Goal: Transaction & Acquisition: Download file/media

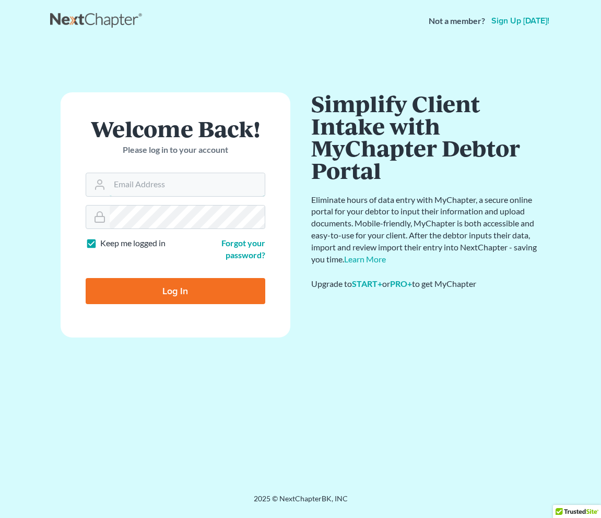
type input "[EMAIL_ADDRESS][DOMAIN_NAME]"
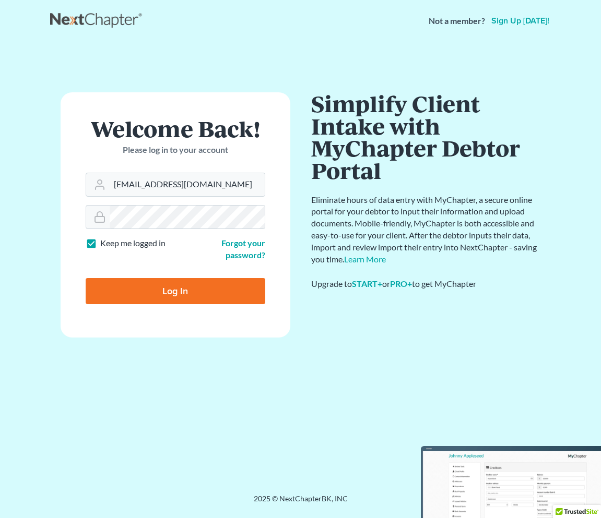
type input "Thinking..."
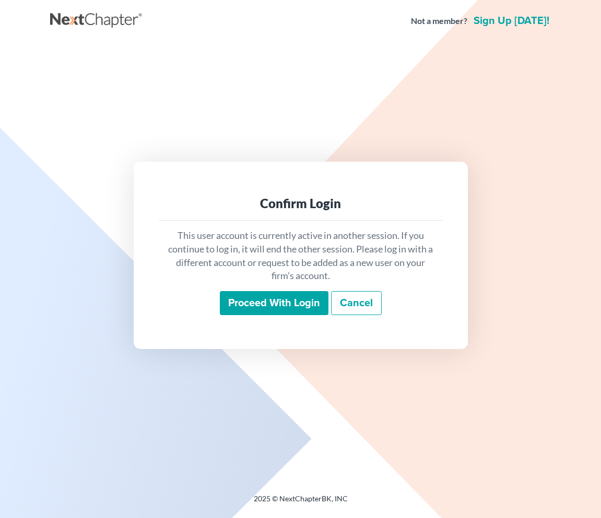
click at [271, 305] on input "Proceed with login" at bounding box center [274, 303] width 109 height 24
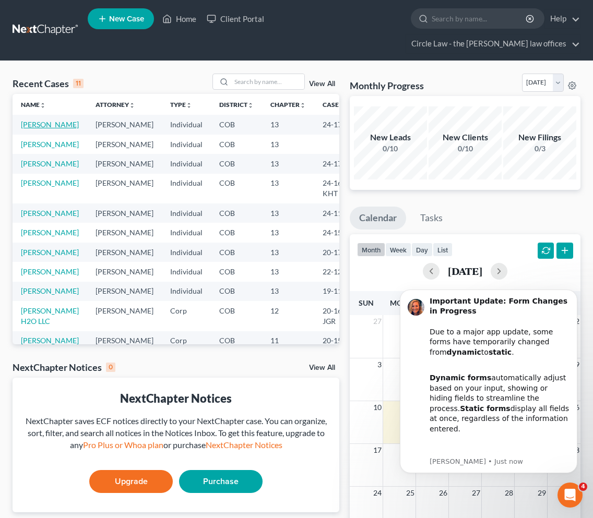
click at [34, 120] on link "Martin, Katherine" at bounding box center [50, 124] width 58 height 9
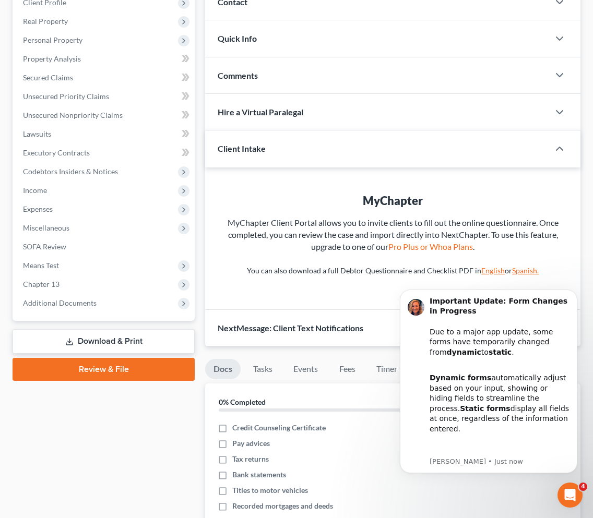
scroll to position [156, 0]
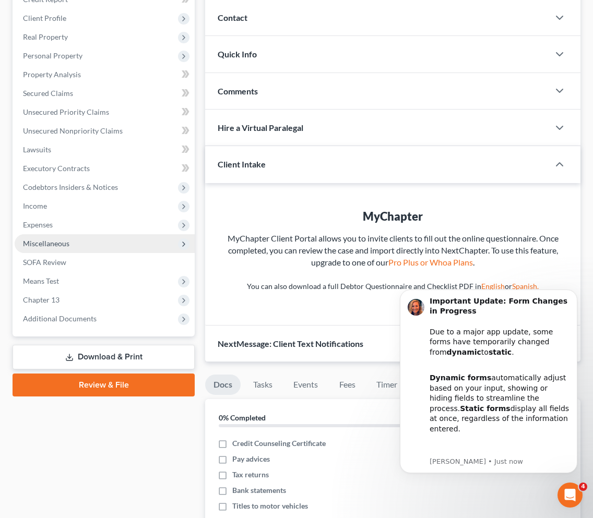
click at [57, 239] on span "Miscellaneous" at bounding box center [46, 243] width 46 height 9
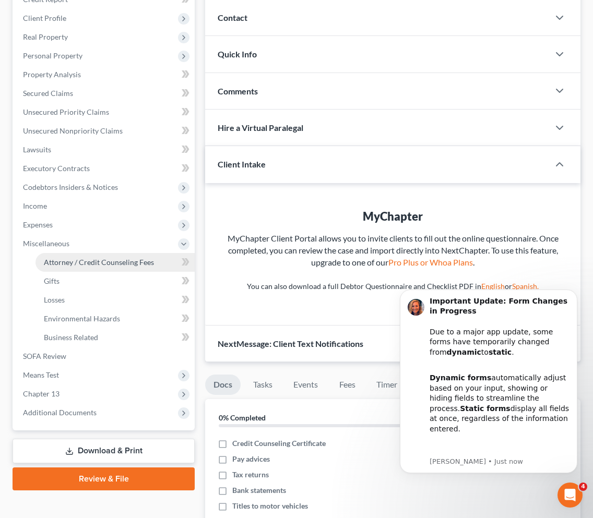
click at [74, 258] on span "Attorney / Credit Counseling Fees" at bounding box center [99, 262] width 110 height 9
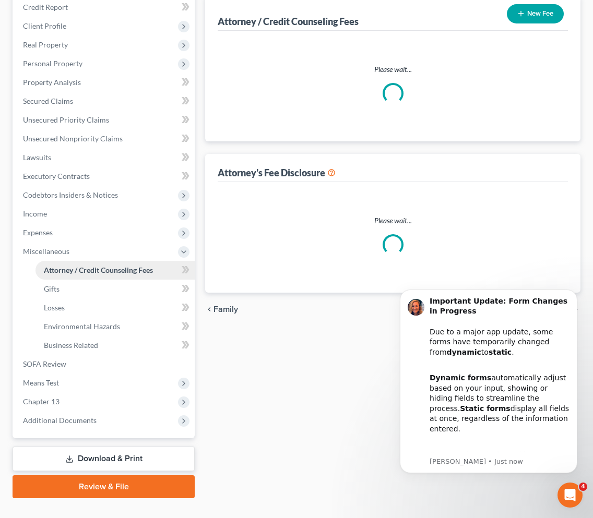
scroll to position [26, 0]
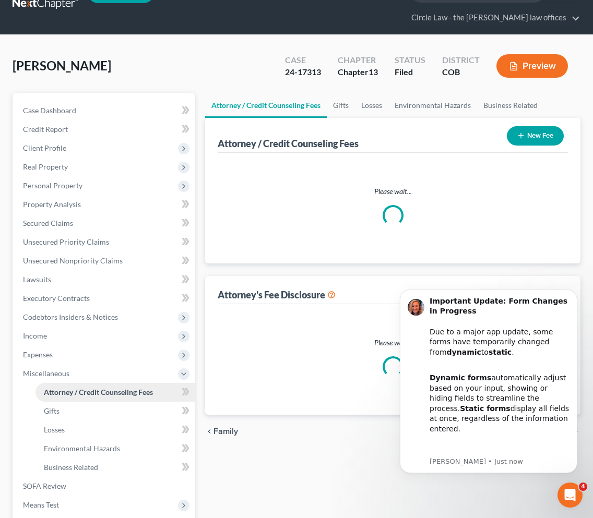
select select "0"
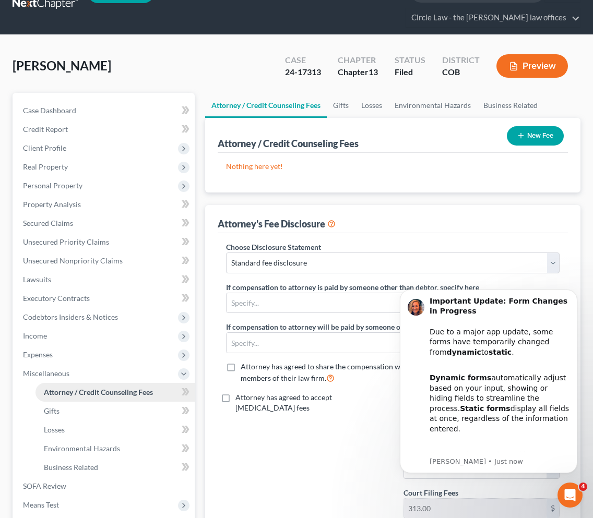
scroll to position [0, 0]
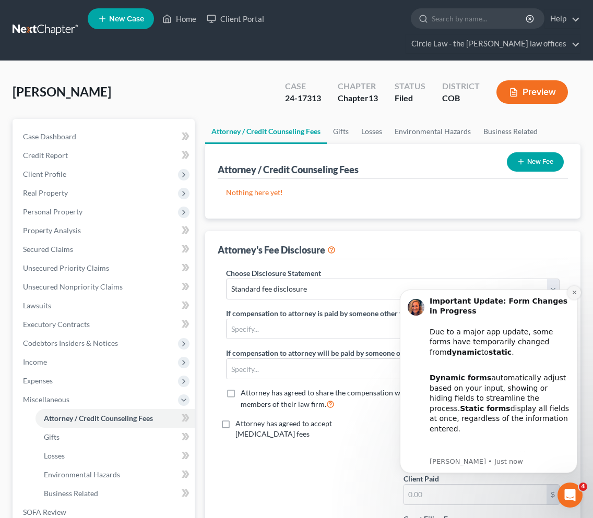
click at [572, 290] on icon "Dismiss notification" at bounding box center [575, 293] width 6 height 6
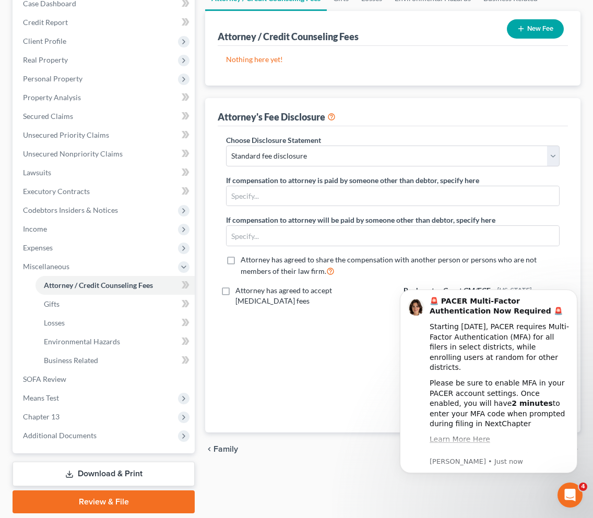
scroll to position [149, 0]
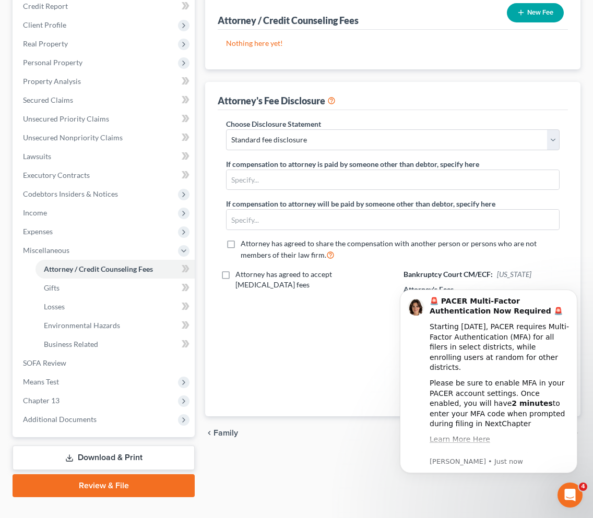
drag, startPoint x: 596, startPoint y: 301, endPoint x: 195, endPoint y: 164, distance: 424.1
click at [568, 495] on icon "Open Intercom Messenger" at bounding box center [570, 495] width 17 height 17
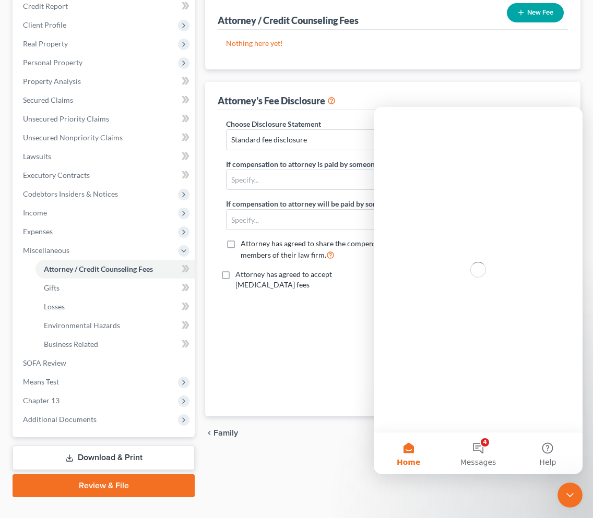
scroll to position [0, 0]
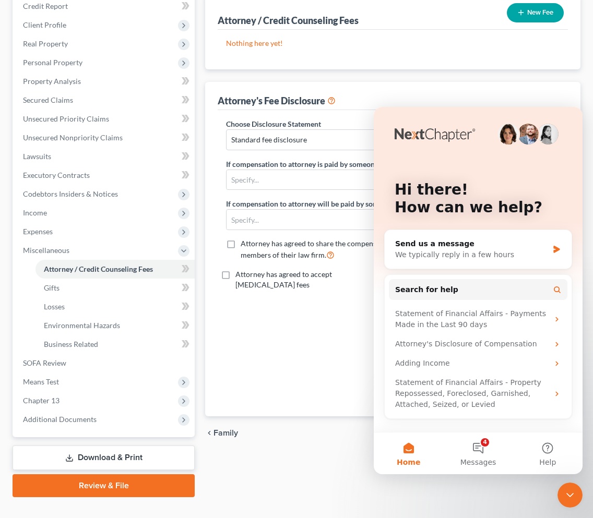
click at [568, 495] on icon "Close Intercom Messenger" at bounding box center [569, 495] width 7 height 4
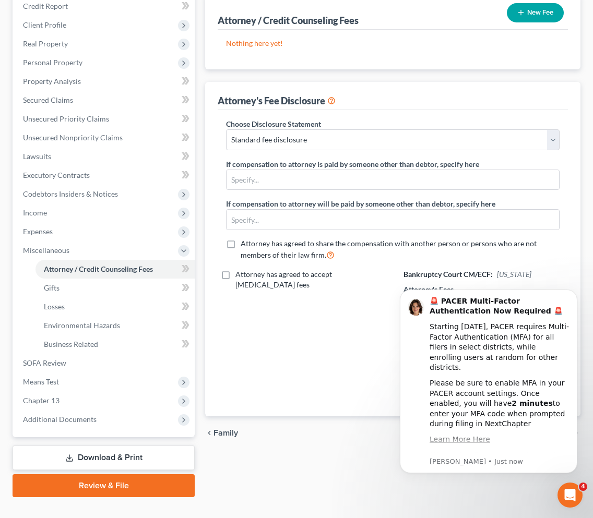
click at [343, 321] on div "Attorney has agreed to accept retainer fees" at bounding box center [304, 336] width 177 height 135
click at [574, 293] on icon "Dismiss notification" at bounding box center [575, 293] width 6 height 6
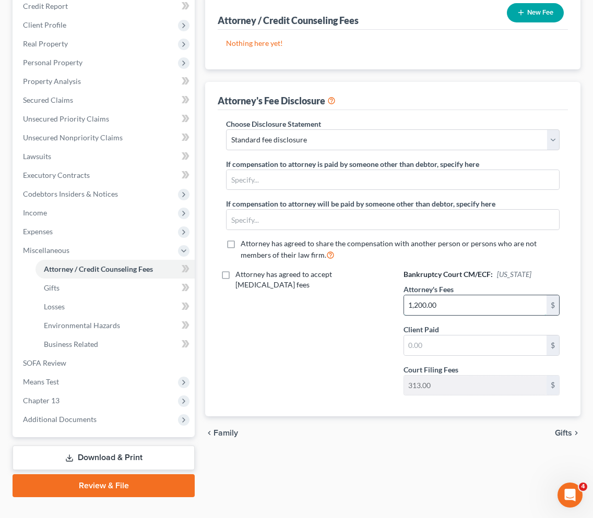
click at [417, 295] on input "1,200.00" at bounding box center [475, 305] width 143 height 20
type input "1,400.00"
click at [289, 303] on div "Attorney has agreed to accept retainer fees" at bounding box center [304, 336] width 177 height 135
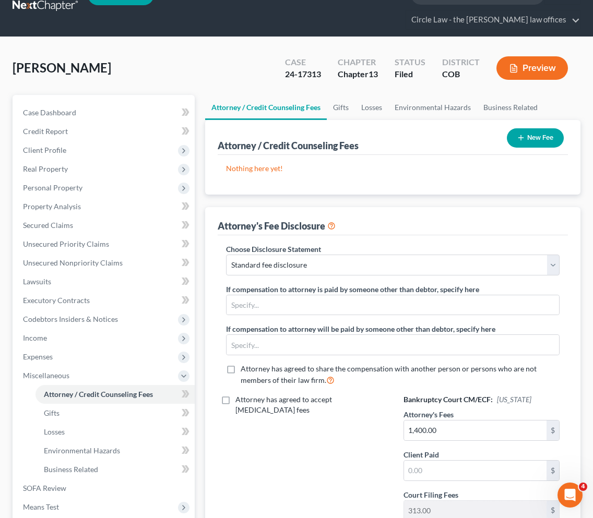
scroll to position [22, 0]
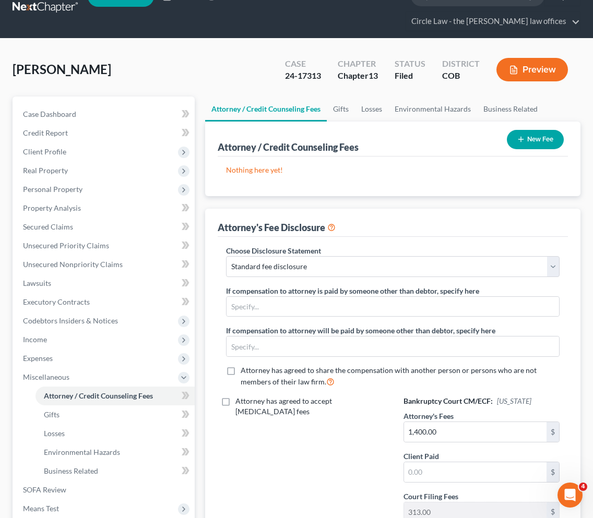
click at [533, 58] on button "Preview" at bounding box center [532, 69] width 72 height 23
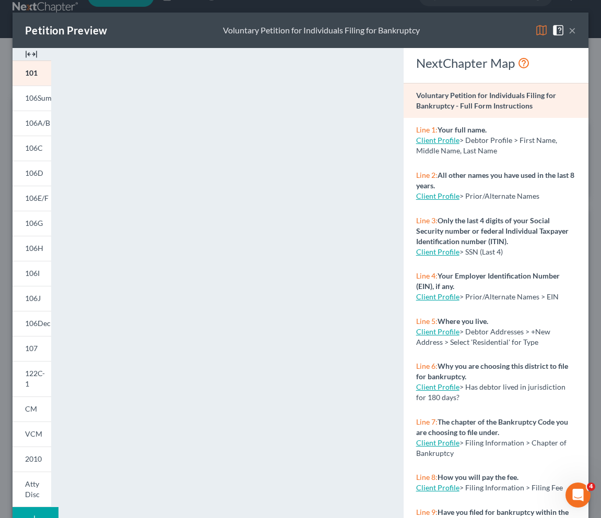
click at [568, 27] on button "×" at bounding box center [571, 30] width 7 height 13
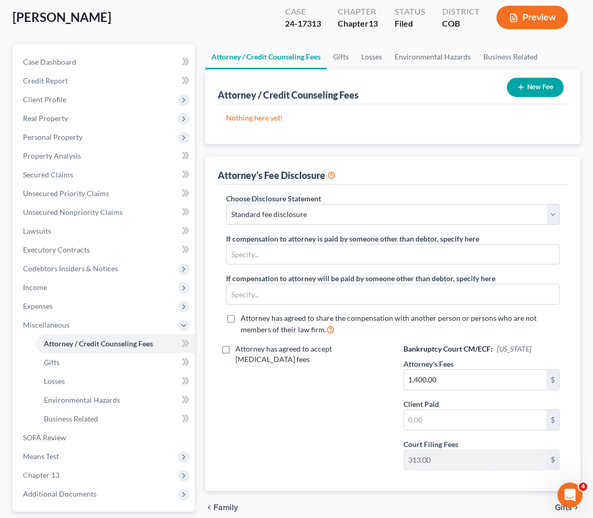
scroll to position [149, 0]
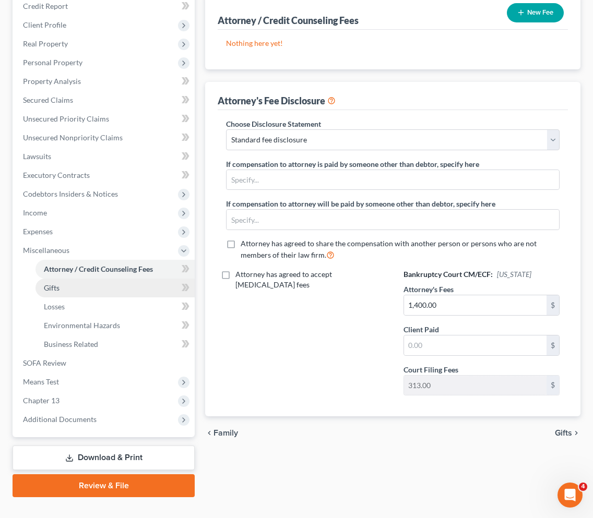
click at [81, 279] on link "Gifts" at bounding box center [114, 288] width 159 height 19
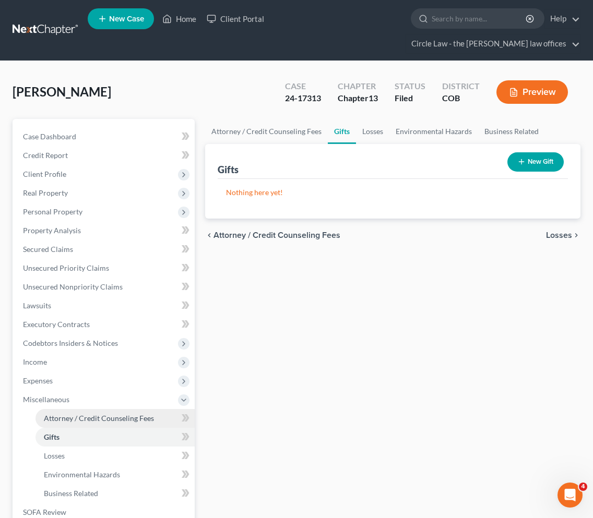
click at [105, 414] on span "Attorney / Credit Counseling Fees" at bounding box center [99, 418] width 110 height 9
select select "0"
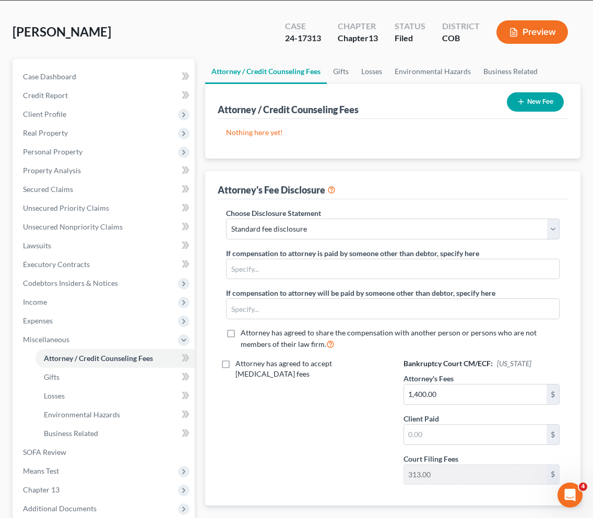
scroll to position [149, 0]
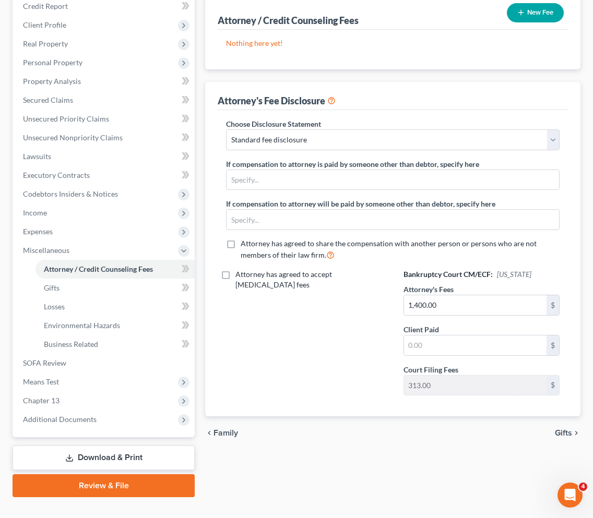
click at [76, 446] on link "Download & Print" at bounding box center [104, 458] width 182 height 25
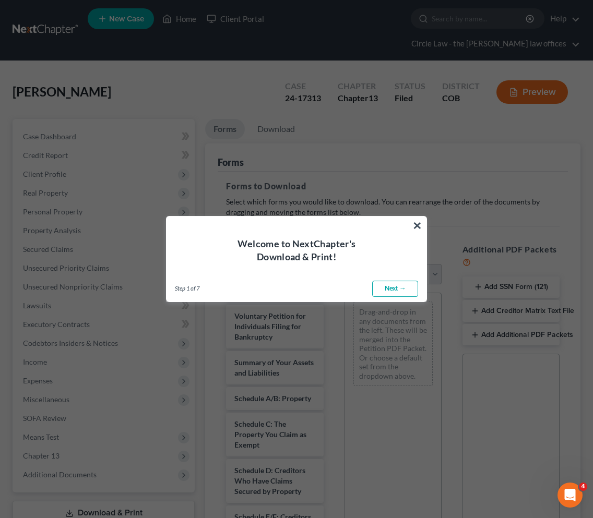
click at [387, 286] on link "Next →" at bounding box center [395, 289] width 46 height 17
select select "0"
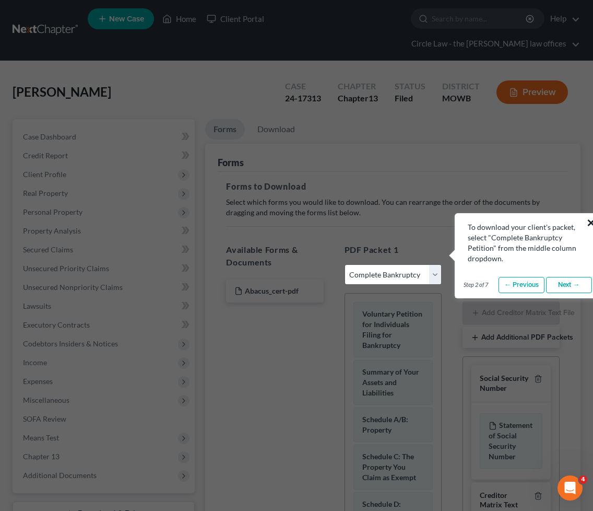
click at [589, 221] on button "×" at bounding box center [591, 222] width 10 height 17
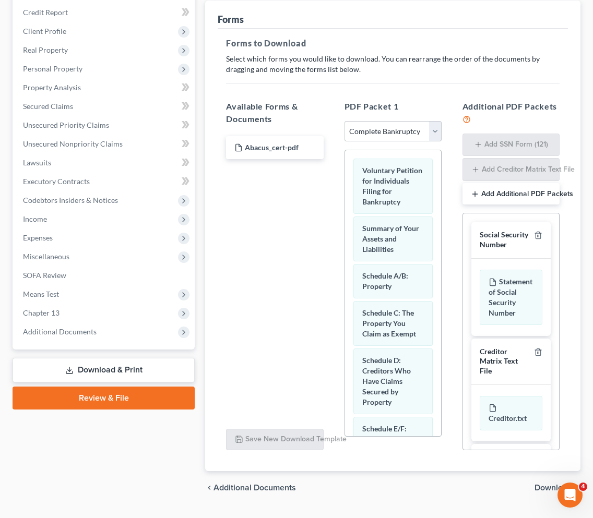
scroll to position [150, 0]
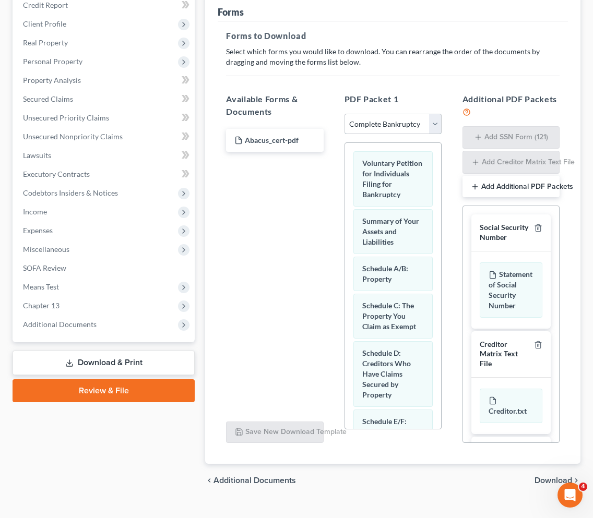
click at [436, 114] on select "Choose Default Petition PDF Packet Complete Bankruptcy Petition (all forms and …" at bounding box center [393, 124] width 97 height 21
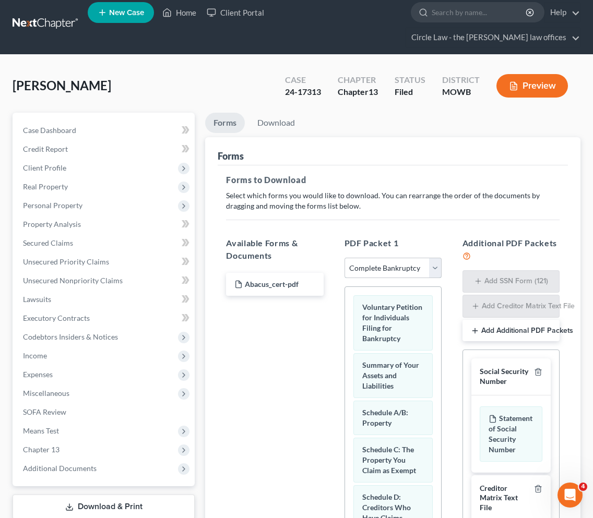
scroll to position [0, 0]
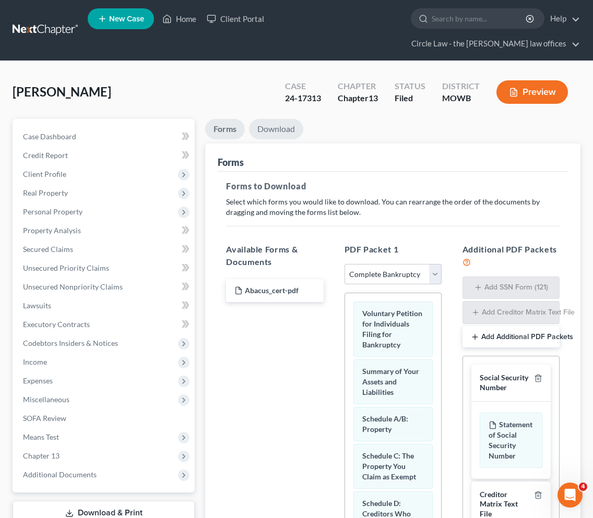
click at [271, 119] on link "Download" at bounding box center [276, 129] width 54 height 20
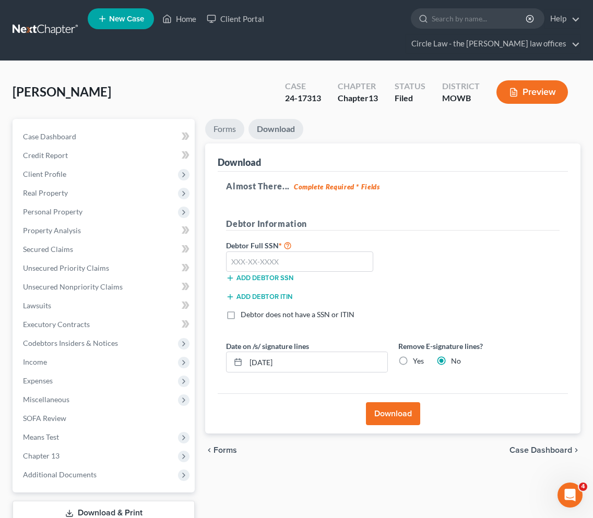
click at [231, 119] on link "Forms" at bounding box center [224, 129] width 39 height 20
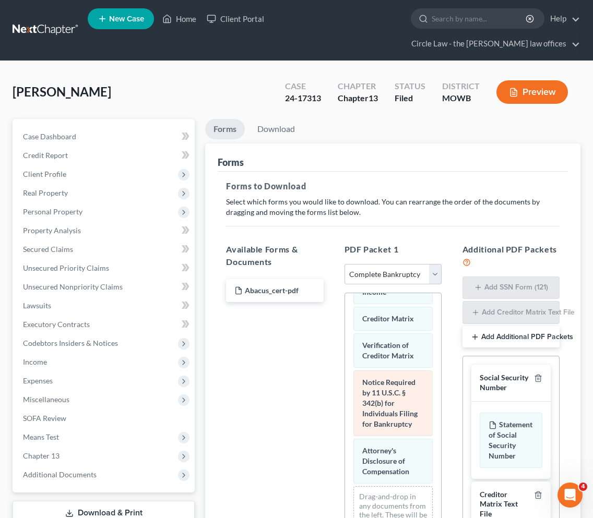
scroll to position [656, 0]
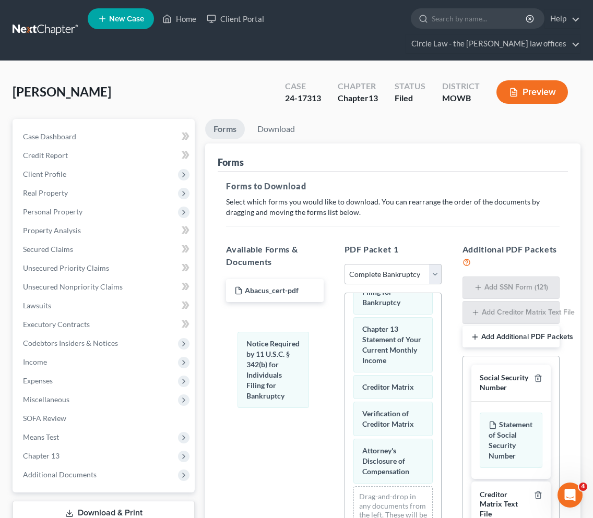
click at [345, 375] on div "Notice Required by 11 U.S.C. § 342(b) for Individuals Filing for Bankruptcy Vol…" at bounding box center [393, 138] width 96 height 882
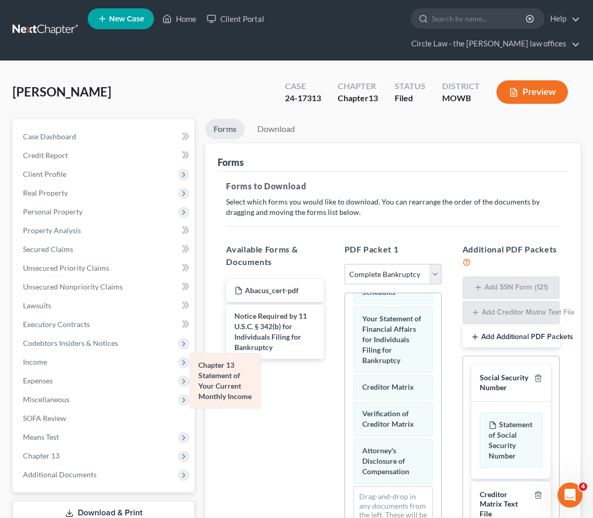
scroll to position [598, 0]
drag, startPoint x: 398, startPoint y: 304, endPoint x: 233, endPoint y: 380, distance: 181.7
click at [345, 381] on div "Chapter 13 Statement of Your Current Monthly Income Voluntary Petition for Indi…" at bounding box center [393, 167] width 96 height 824
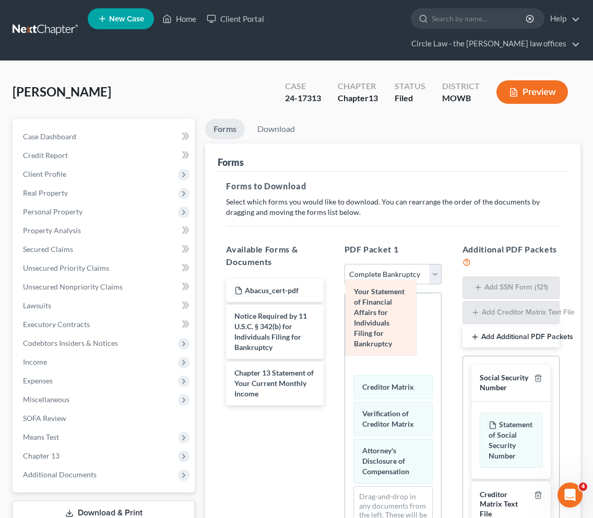
scroll to position [519, 0]
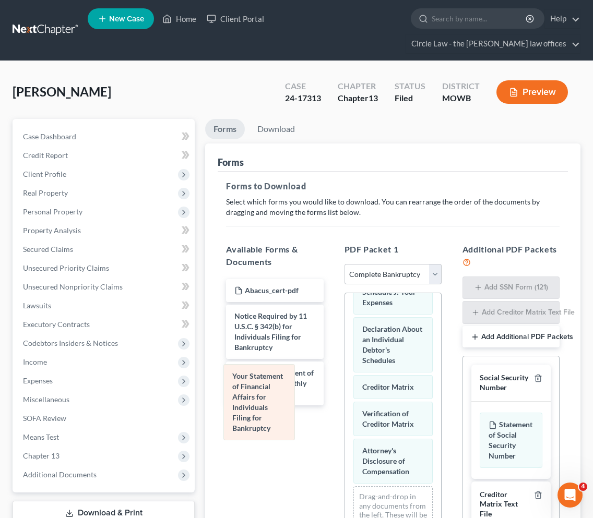
drag, startPoint x: 373, startPoint y: 320, endPoint x: 243, endPoint y: 425, distance: 167.0
click at [345, 425] on div "Your Statement of Financial Affairs for Individuals Filing for Bankruptcy Volun…" at bounding box center [393, 202] width 96 height 756
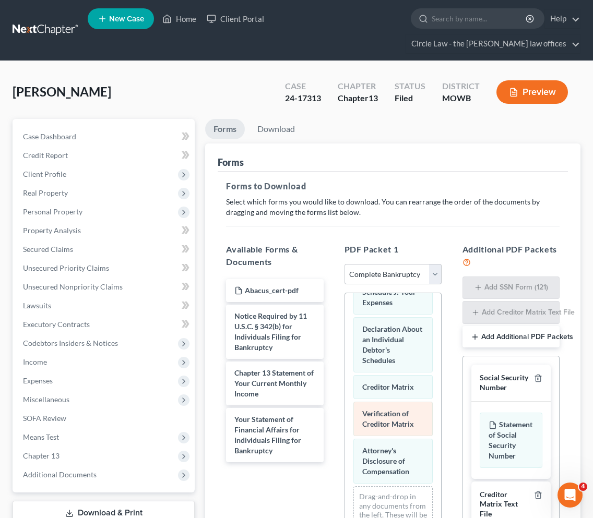
scroll to position [482, 0]
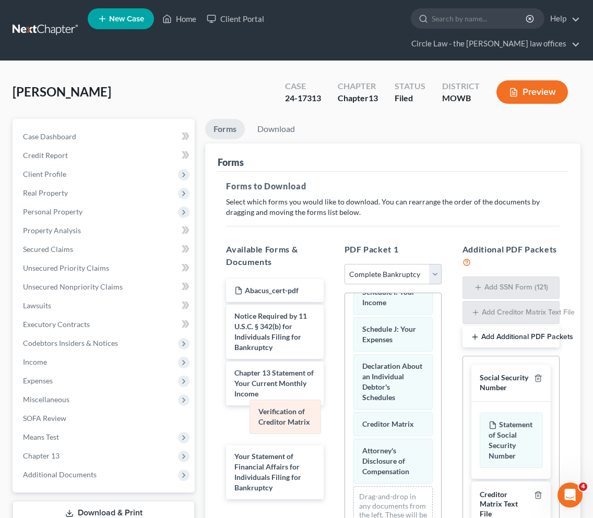
drag, startPoint x: 375, startPoint y: 385, endPoint x: 247, endPoint y: 431, distance: 135.9
click at [345, 431] on div "Verification of Creditor Matrix Voluntary Petition for Individuals Filing for B…" at bounding box center [393, 220] width 96 height 719
click at [381, 264] on select "Choose Default Petition PDF Packet Complete Bankruptcy Petition (all forms and …" at bounding box center [393, 274] width 97 height 21
click at [429, 205] on div "Forms to Download Select which forms you would like to download. You can rearra…" at bounding box center [393, 393] width 350 height 443
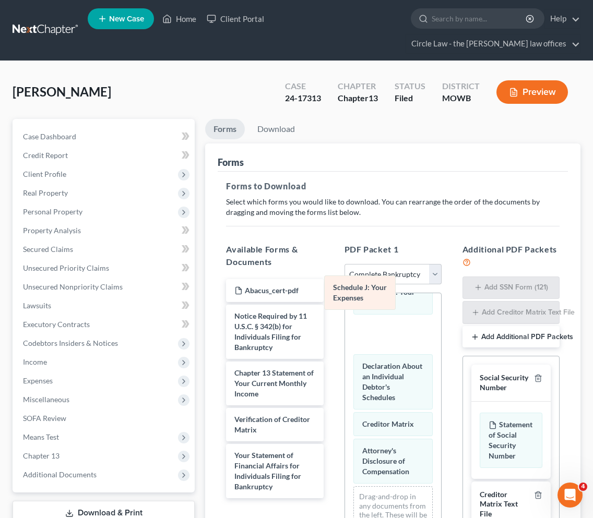
scroll to position [445, 0]
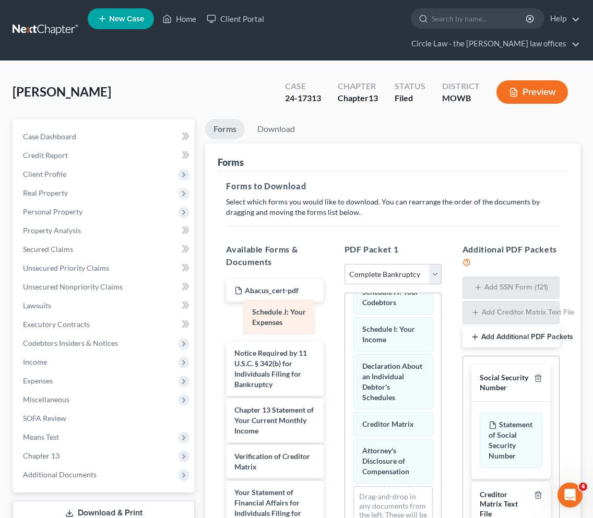
drag, startPoint x: 395, startPoint y: 290, endPoint x: 284, endPoint y: 321, distance: 114.2
click at [345, 321] on div "Schedule J: Your Expenses Voluntary Petition for Individuals Filing for Bankrup…" at bounding box center [393, 239] width 96 height 682
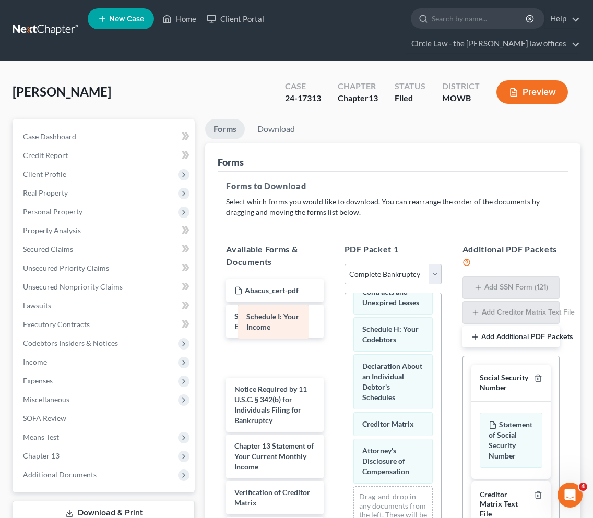
drag, startPoint x: 401, startPoint y: 291, endPoint x: 285, endPoint y: 326, distance: 121.0
click at [345, 326] on div "Schedule I: Your Income Voluntary Petition for Individuals Filing for Bankruptc…" at bounding box center [393, 257] width 96 height 645
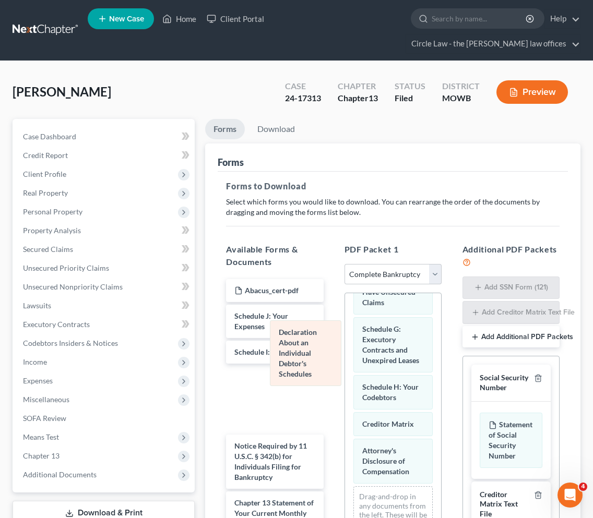
scroll to position [340, 0]
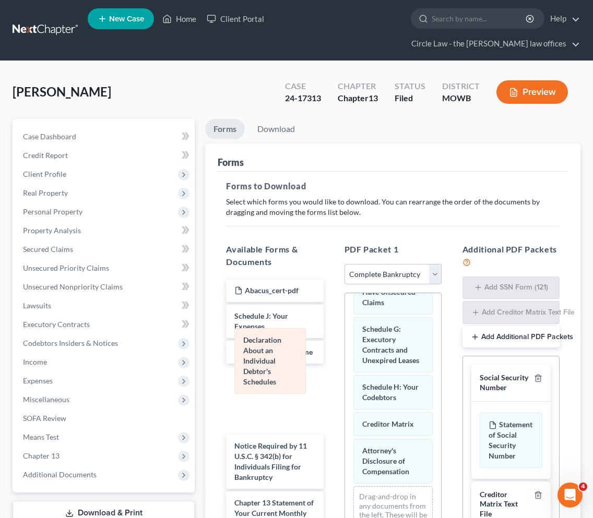
drag, startPoint x: 382, startPoint y: 342, endPoint x: 263, endPoint y: 364, distance: 120.9
click at [345, 364] on div "Declaration About an Individual Debtor's Schedules Voluntary Petition for Indiv…" at bounding box center [393, 286] width 96 height 587
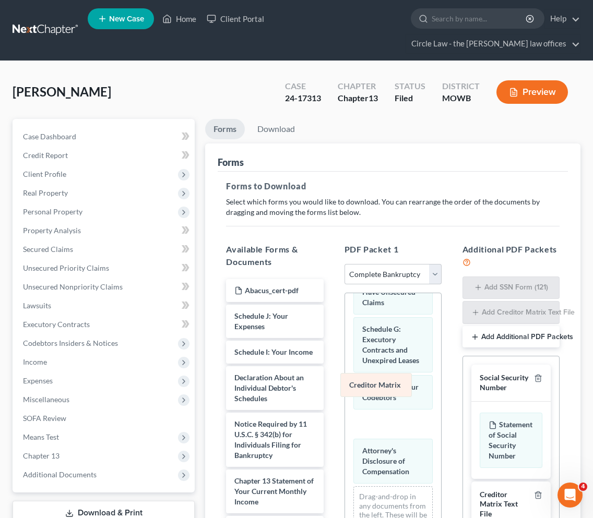
scroll to position [313, 0]
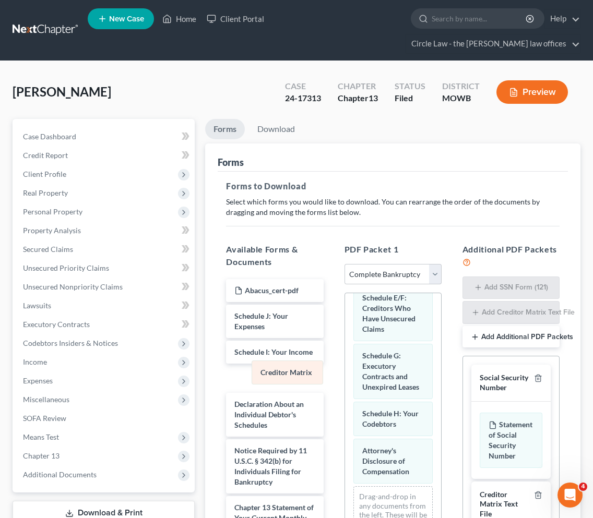
drag, startPoint x: 380, startPoint y: 388, endPoint x: 271, endPoint y: 374, distance: 109.6
click at [345, 374] on div "Creditor Matrix Voluntary Petition for Individuals Filing for Bankruptcy Summar…" at bounding box center [393, 299] width 96 height 560
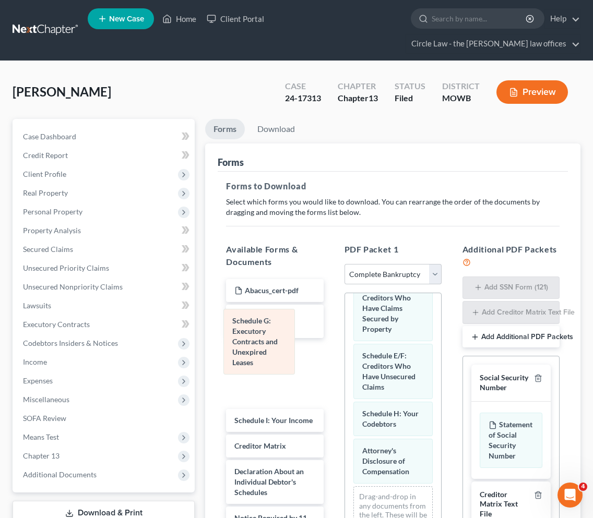
drag, startPoint x: 403, startPoint y: 329, endPoint x: 273, endPoint y: 341, distance: 130.6
click at [345, 341] on div "Schedule G: Executory Contracts and Unexpired Leases Voluntary Petition for Ind…" at bounding box center [393, 328] width 96 height 502
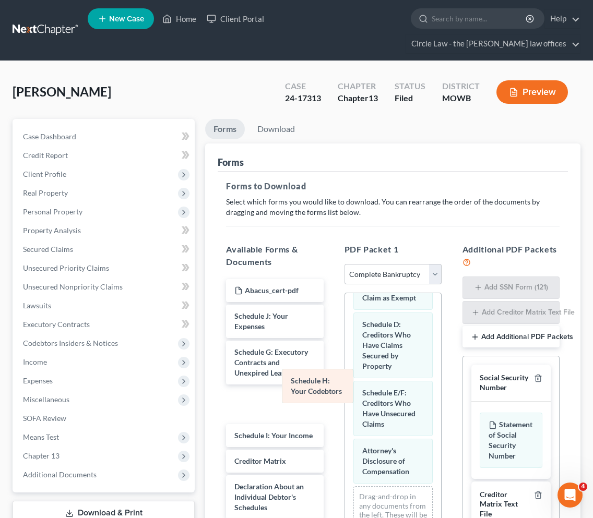
drag, startPoint x: 392, startPoint y: 380, endPoint x: 284, endPoint y: 379, distance: 108.1
click at [345, 380] on div "Schedule H: Your Codebtors Voluntary Petition for Individuals Filing for Bankru…" at bounding box center [393, 346] width 96 height 465
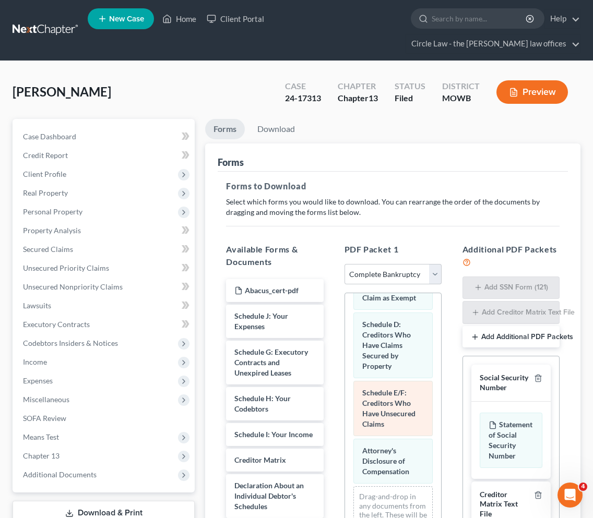
scroll to position [150, 0]
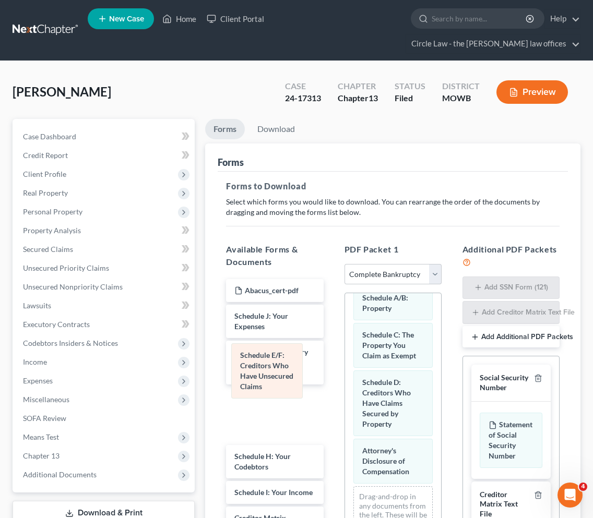
drag, startPoint x: 380, startPoint y: 365, endPoint x: 275, endPoint y: 357, distance: 104.7
click at [345, 357] on div "Schedule E/F: Creditors Who Have Unsecured Claims Voluntary Petition for Indivi…" at bounding box center [393, 375] width 96 height 407
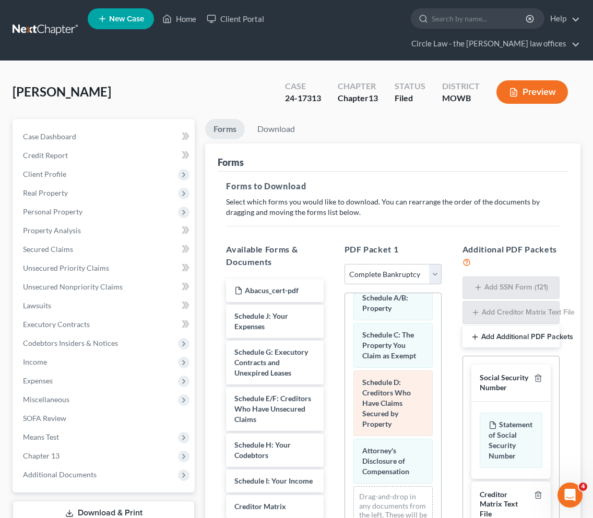
scroll to position [81, 0]
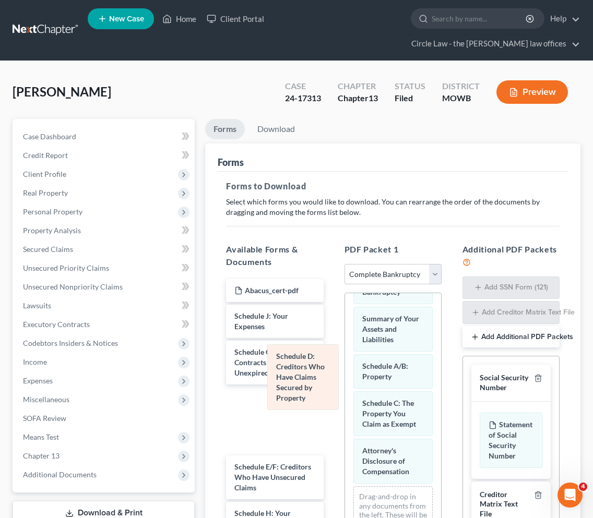
drag, startPoint x: 376, startPoint y: 359, endPoint x: 290, endPoint y: 370, distance: 87.4
click at [345, 370] on div "Schedule D: Creditors Who Have Claims Secured by Property Voluntary Petition fo…" at bounding box center [393, 410] width 96 height 339
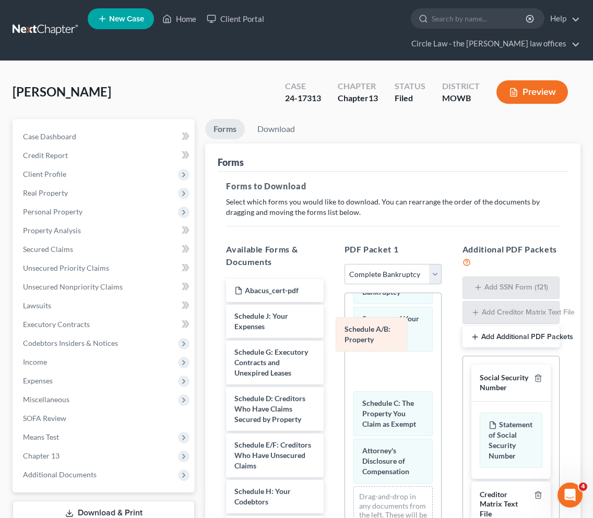
scroll to position [44, 0]
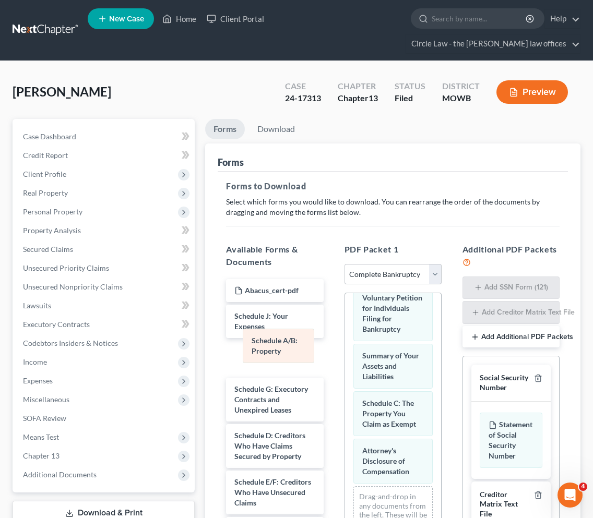
drag, startPoint x: 388, startPoint y: 337, endPoint x: 277, endPoint y: 348, distance: 111.8
click at [345, 348] on div "Schedule A/B: Property Voluntary Petition for Individuals Filing for Bankruptcy…" at bounding box center [393, 429] width 96 height 302
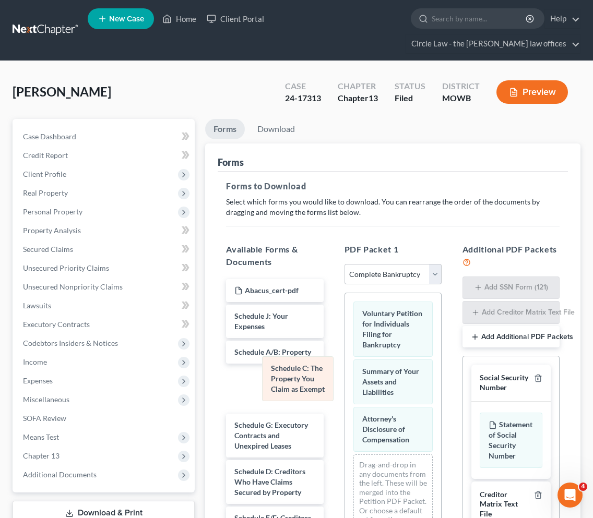
scroll to position [0, 0]
drag, startPoint x: 376, startPoint y: 375, endPoint x: 281, endPoint y: 377, distance: 95.6
click at [345, 377] on div "Schedule C: The Property You Claim as Exempt Voluntary Petition for Individuals…" at bounding box center [393, 420] width 96 height 254
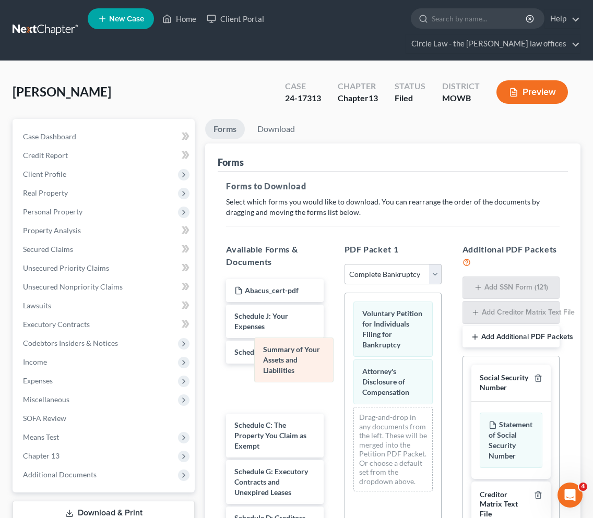
drag, startPoint x: 381, startPoint y: 365, endPoint x: 281, endPoint y: 363, distance: 99.7
click at [345, 363] on div "Summary of Your Assets and Liabilities Voluntary Petition for Individuals Filin…" at bounding box center [393, 396] width 96 height 207
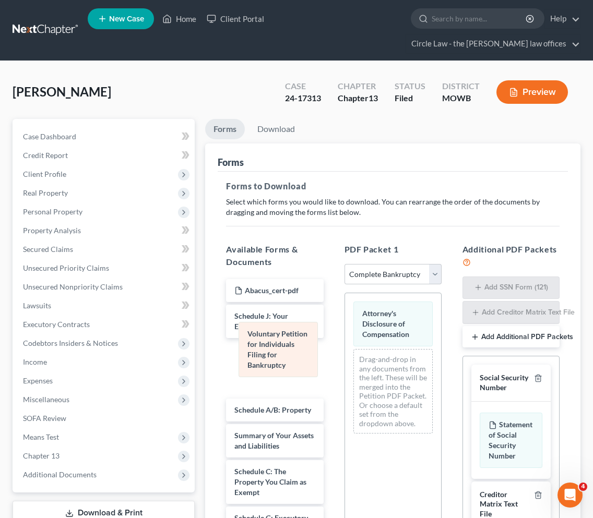
drag, startPoint x: 384, startPoint y: 296, endPoint x: 267, endPoint y: 336, distance: 123.0
click at [345, 336] on div "Voluntary Petition for Individuals Filing for Bankruptcy Voluntary Petition for…" at bounding box center [393, 367] width 96 height 149
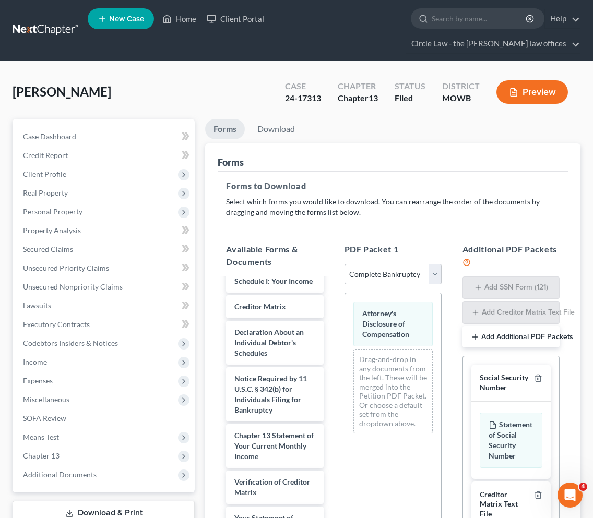
scroll to position [422, 0]
click at [422, 235] on div "PDF Packet 1 Choose Default Petition PDF Packet Complete Bankruptcy Petition (a…" at bounding box center [393, 418] width 118 height 367
click at [275, 119] on link "Download" at bounding box center [276, 129] width 54 height 20
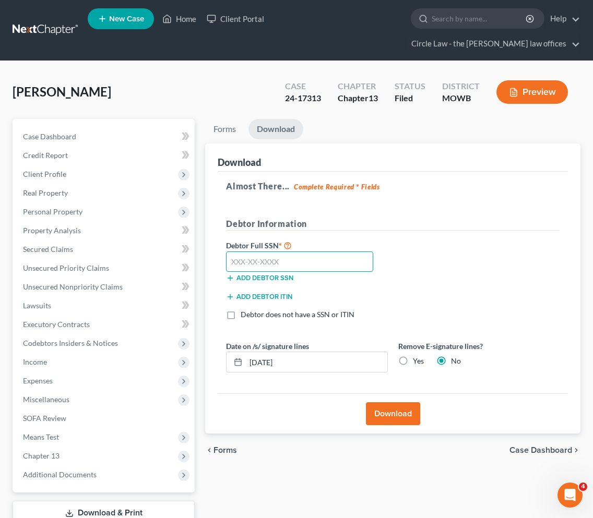
click at [349, 252] on input "text" at bounding box center [299, 262] width 147 height 21
type input "524-51-2374"
click at [393, 402] on button "Download" at bounding box center [393, 413] width 54 height 23
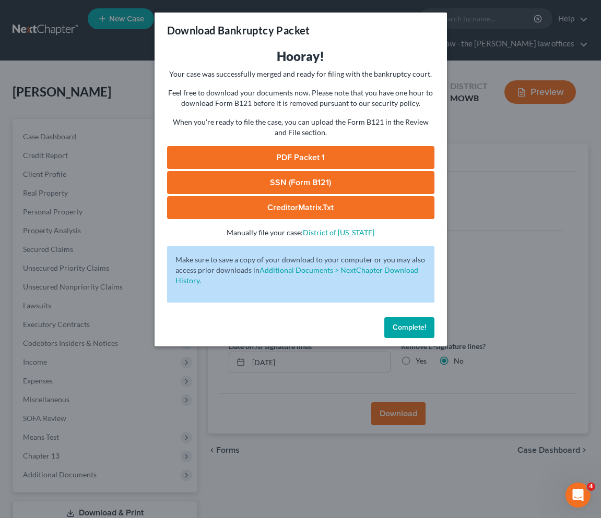
click at [310, 154] on link "PDF Packet 1" at bounding box center [300, 157] width 267 height 23
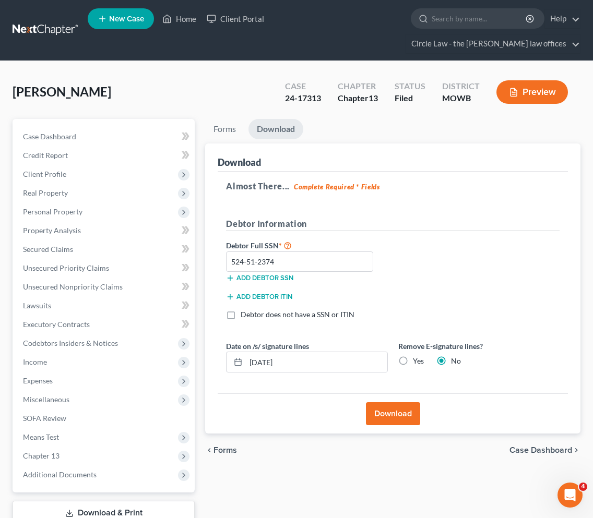
click at [358, 119] on ul "Forms Download" at bounding box center [392, 131] width 375 height 25
click at [352, 119] on ul "Forms Download" at bounding box center [392, 131] width 375 height 25
